Goal: Task Accomplishment & Management: Manage account settings

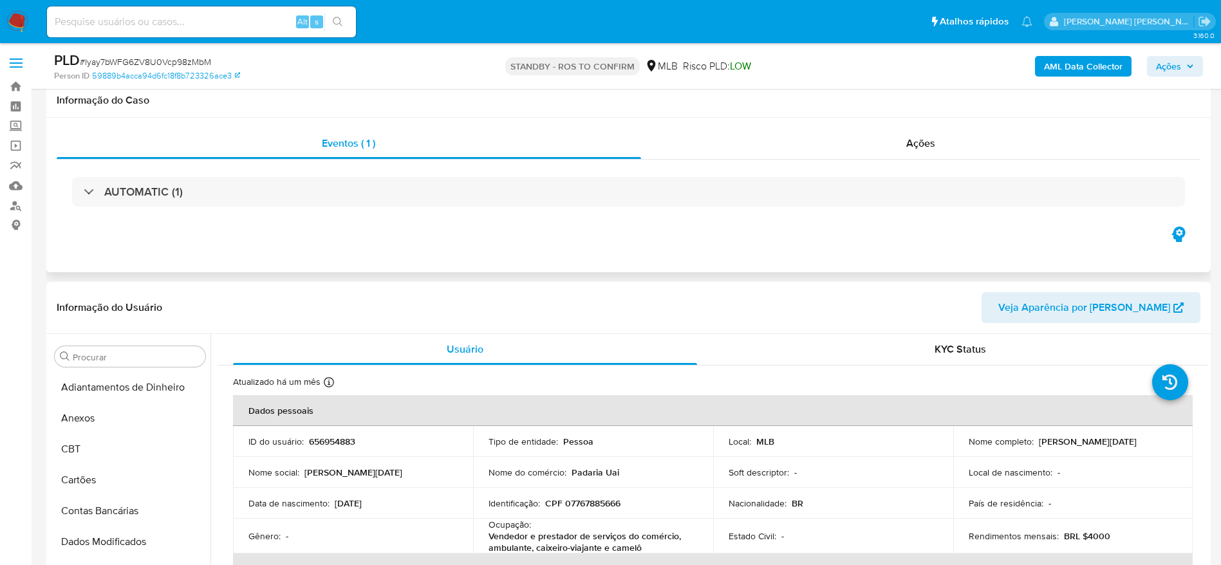
scroll to position [540, 0]
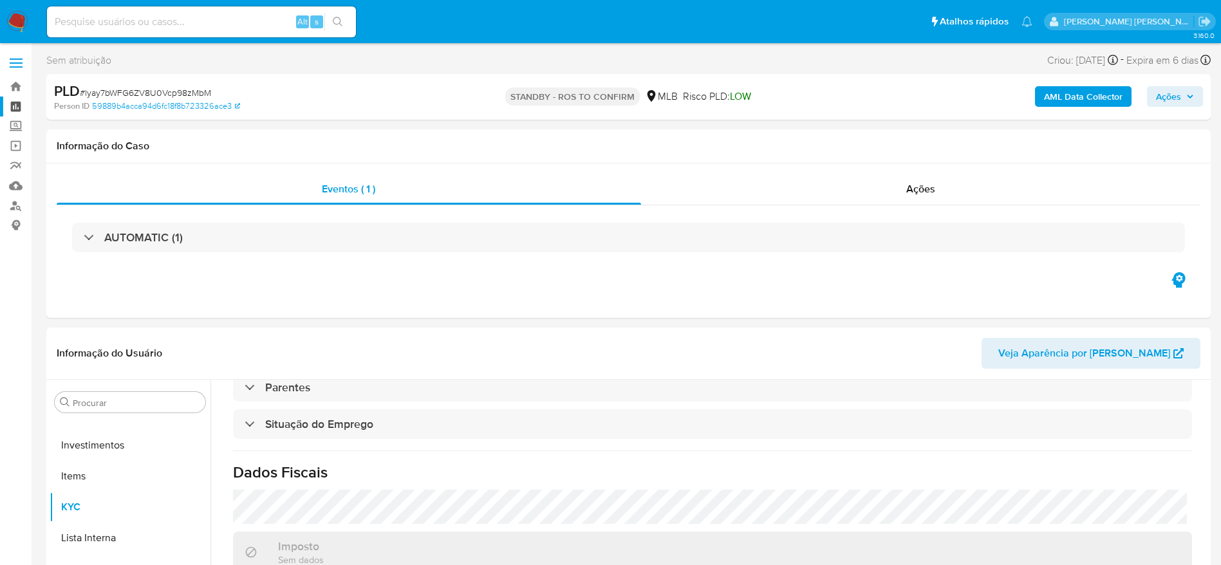
click at [21, 104] on link "Painel" at bounding box center [76, 107] width 153 height 20
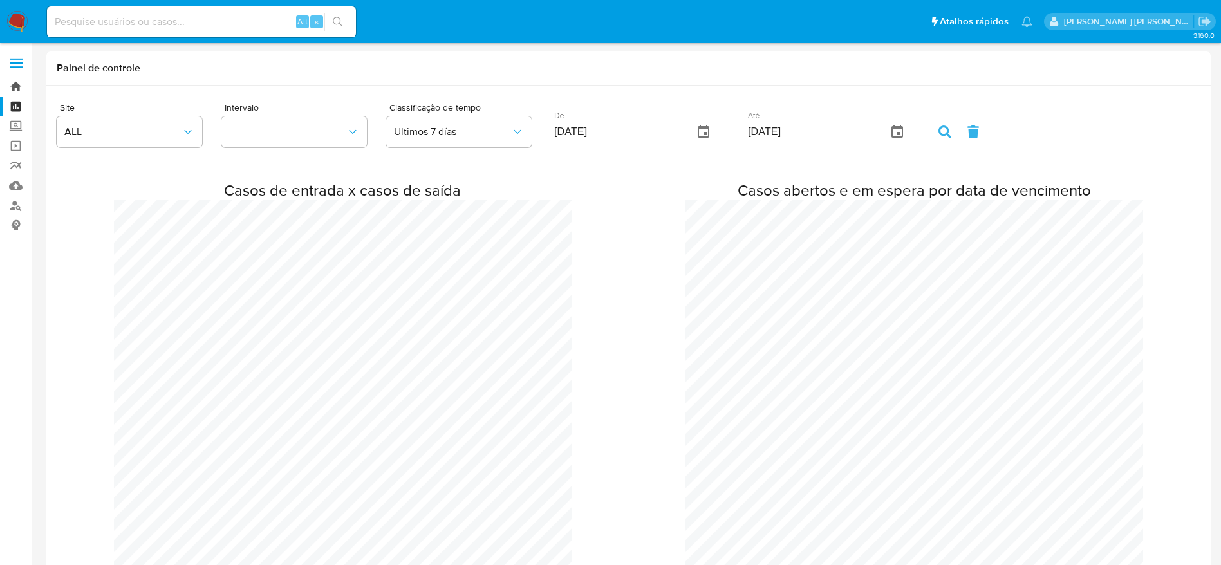
click at [23, 86] on link "Bandeja" at bounding box center [76, 87] width 153 height 20
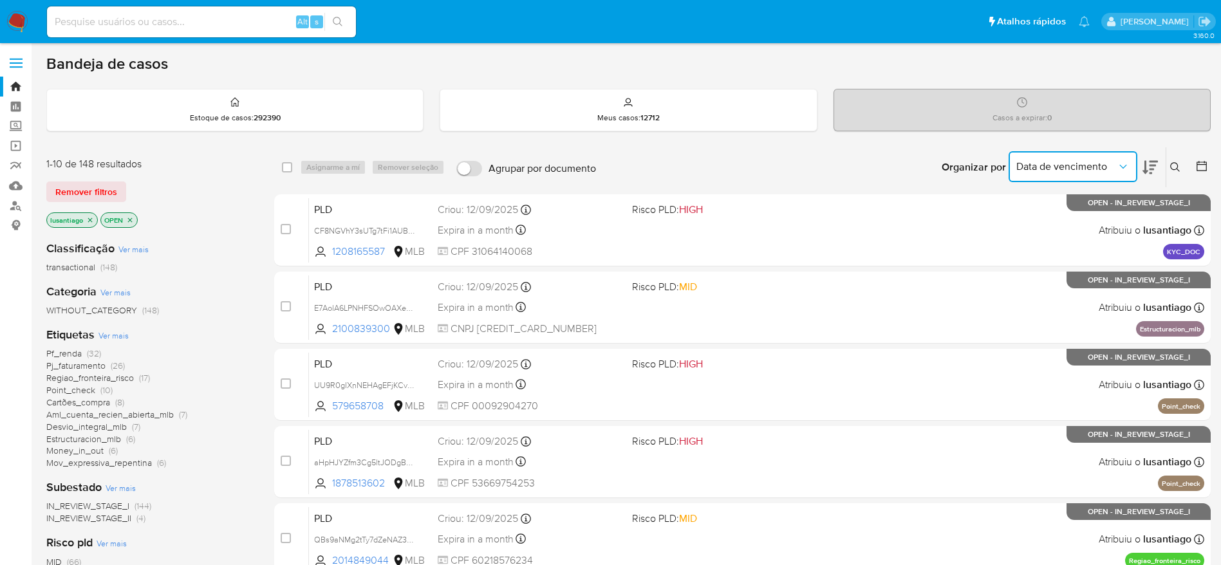
click at [1057, 173] on button "Data de vencimento" at bounding box center [1072, 166] width 129 height 31
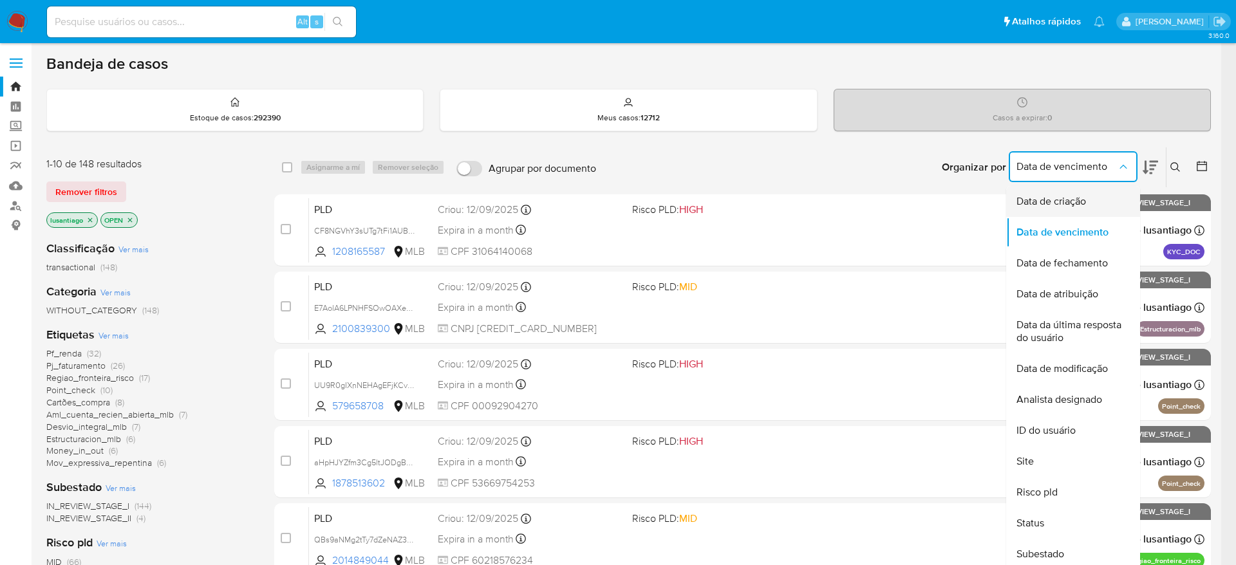
click at [1055, 203] on span "Data de criação" at bounding box center [1051, 201] width 70 height 13
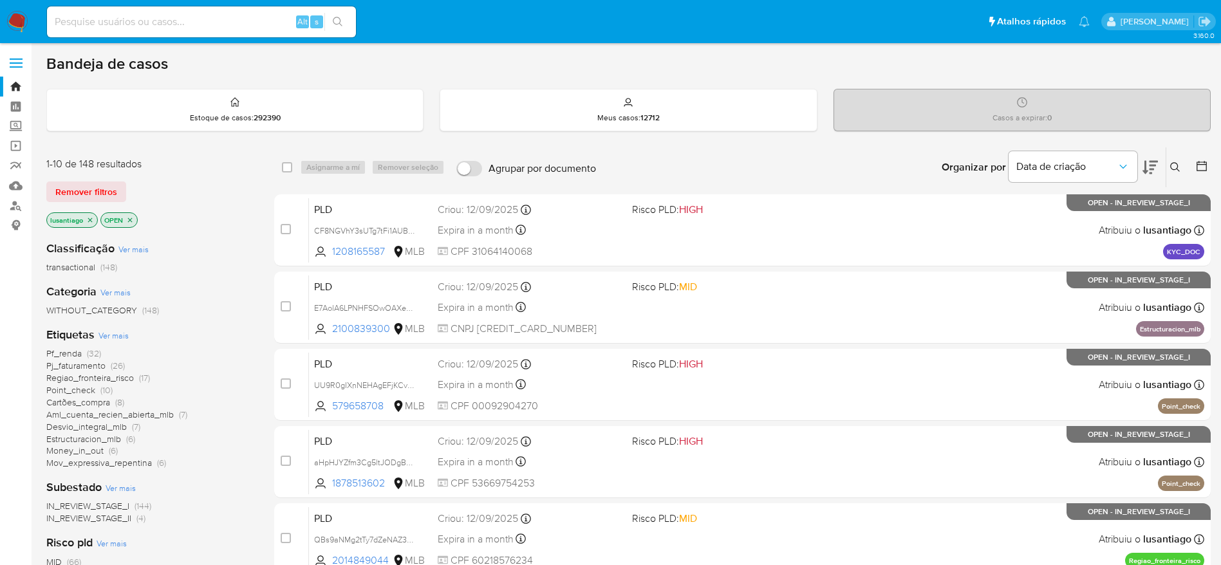
click at [1205, 166] on icon at bounding box center [1201, 166] width 13 height 13
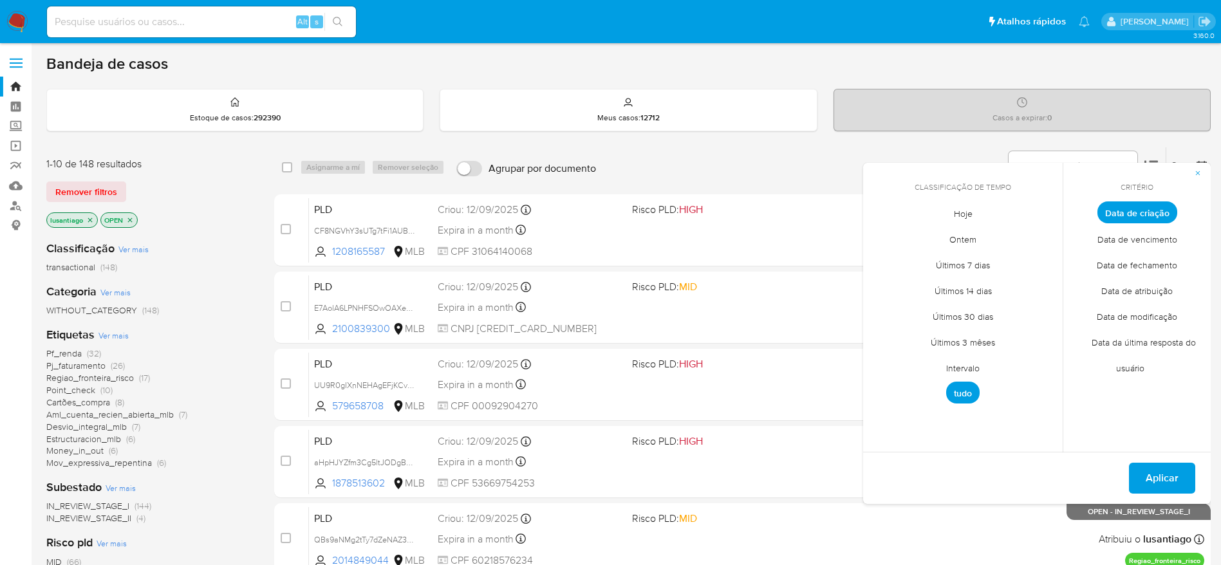
click at [967, 367] on span "Intervalo" at bounding box center [962, 368] width 60 height 26
click at [882, 234] on icon "Mes anterior" at bounding box center [882, 236] width 5 height 9
click at [987, 283] on button "1" at bounding box center [988, 284] width 21 height 21
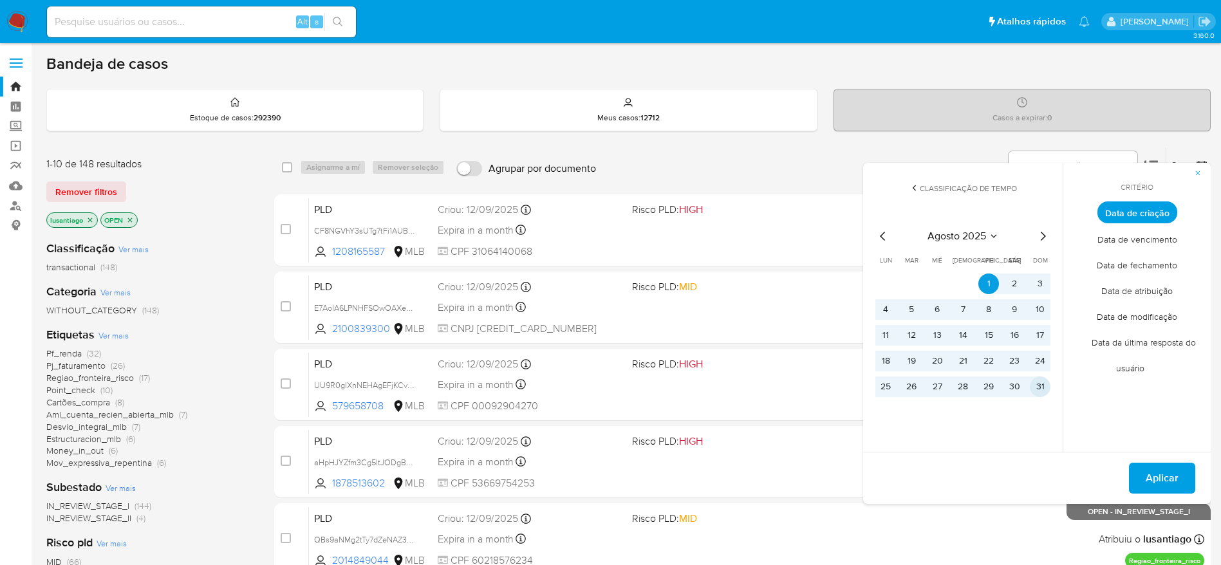
click at [1044, 387] on button "31" at bounding box center [1040, 386] width 21 height 21
click at [1155, 483] on span "Aplicar" at bounding box center [1161, 478] width 33 height 28
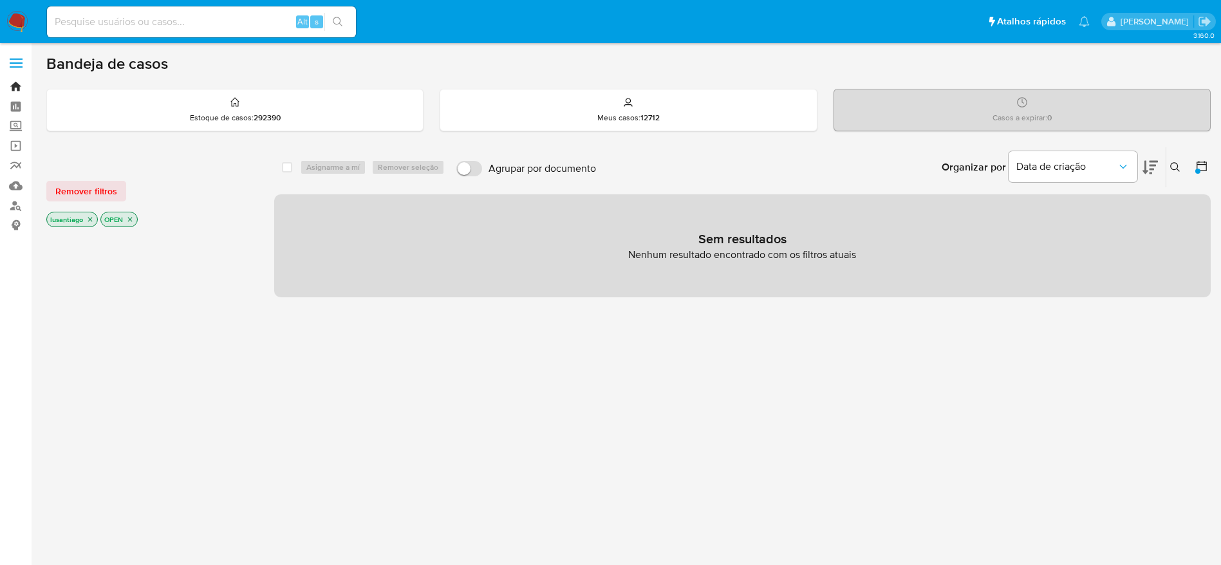
click at [23, 84] on link "Bandeja" at bounding box center [76, 87] width 153 height 20
